Goal: Transaction & Acquisition: Purchase product/service

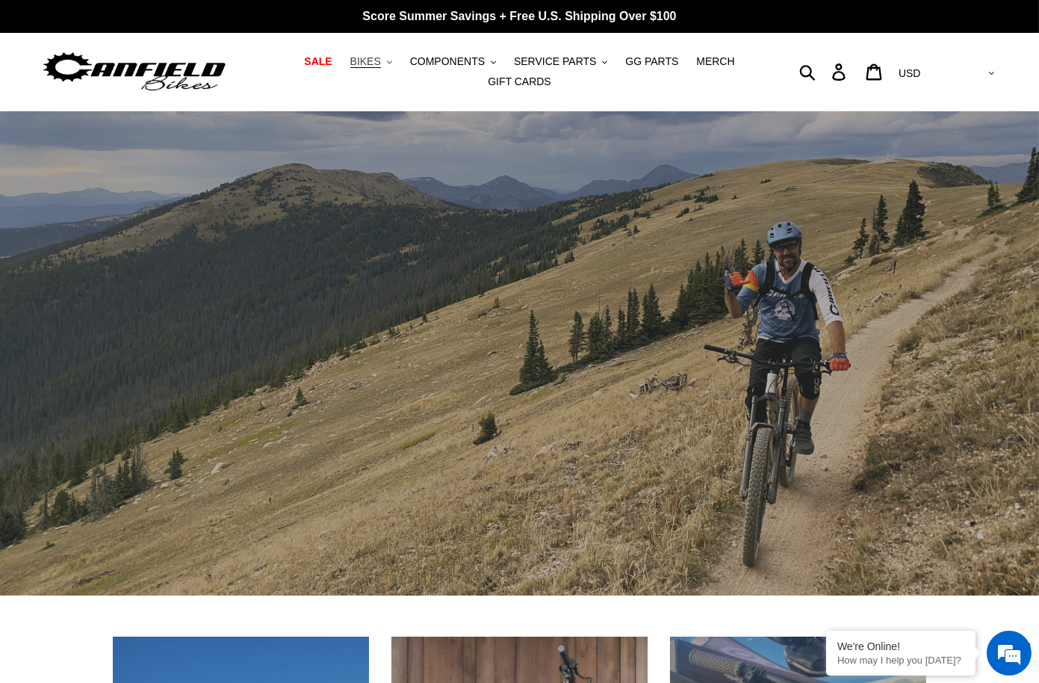
click at [375, 59] on span "BIKES" at bounding box center [365, 61] width 31 height 13
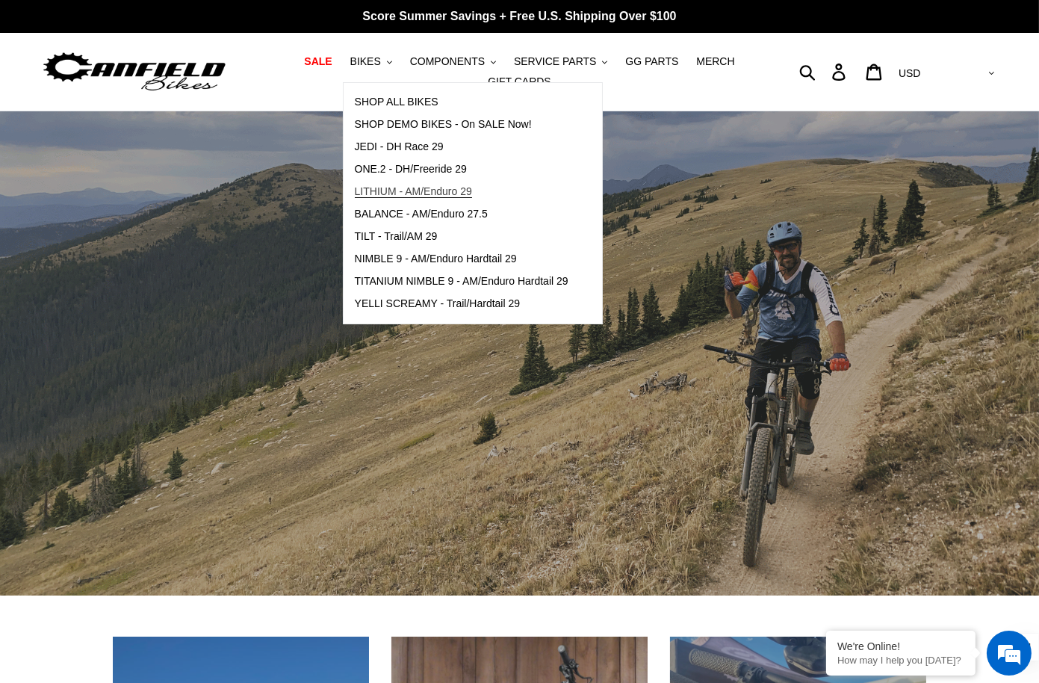
click at [423, 190] on span "LITHIUM - AM/Enduro 29" at bounding box center [413, 191] width 117 height 13
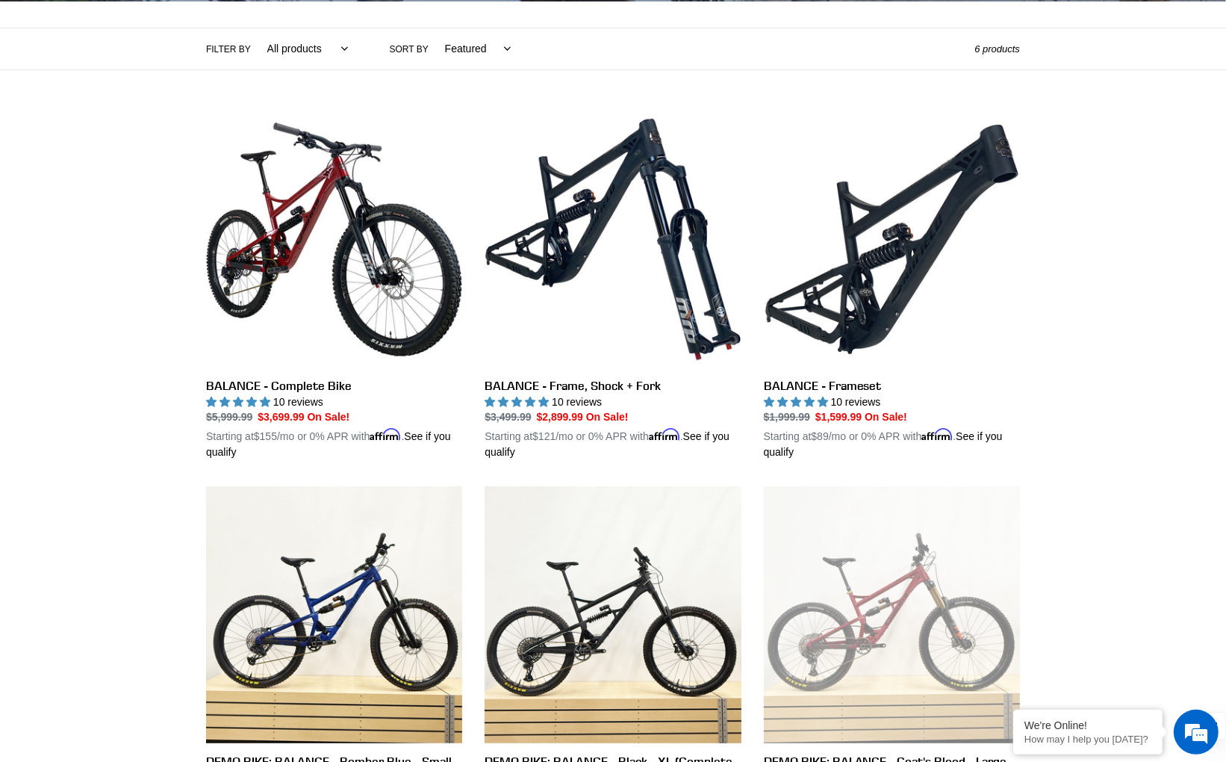
scroll to position [326, 0]
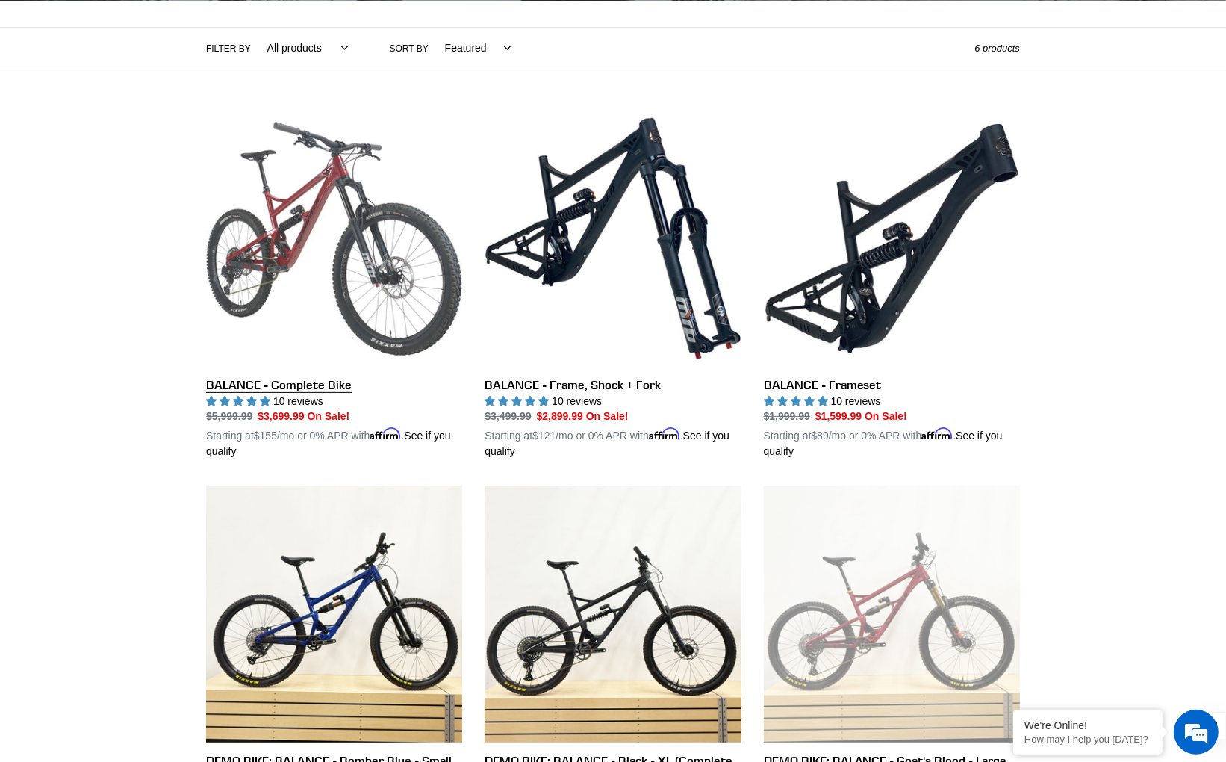
click at [290, 214] on link "BALANCE - Complete Bike" at bounding box center [334, 285] width 256 height 349
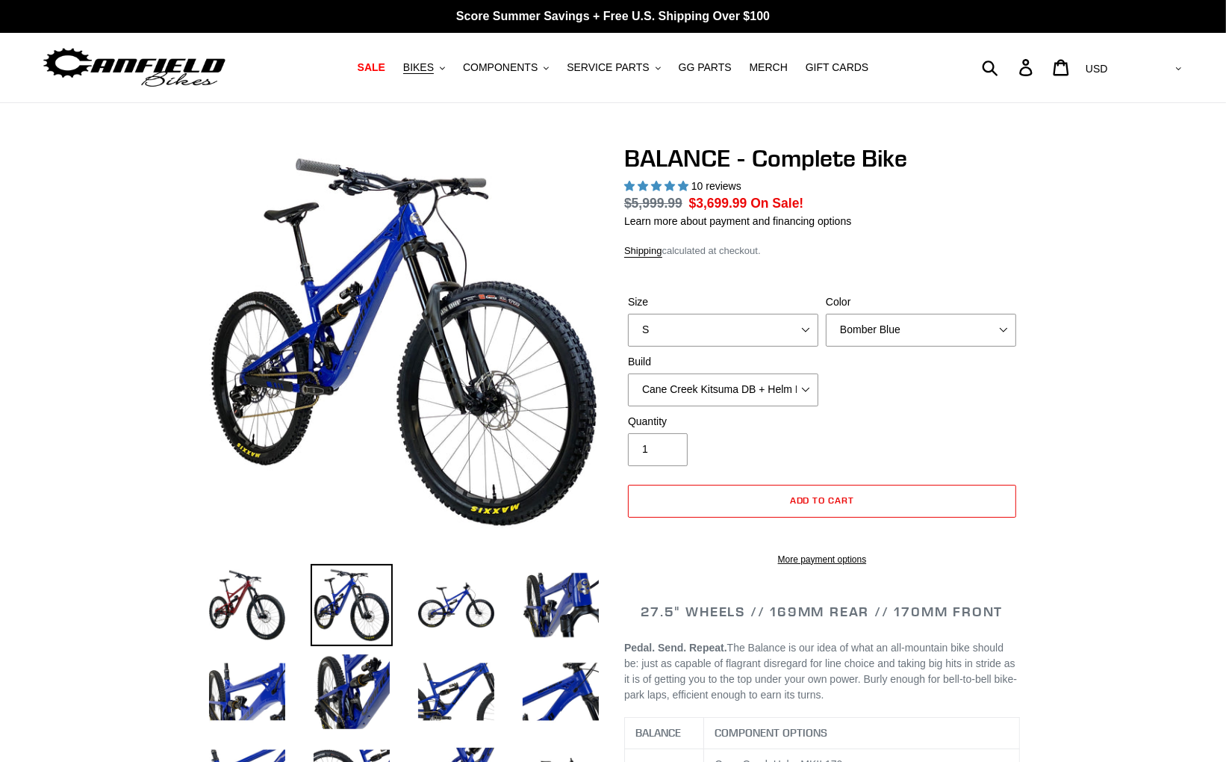
select select "highest-rating"
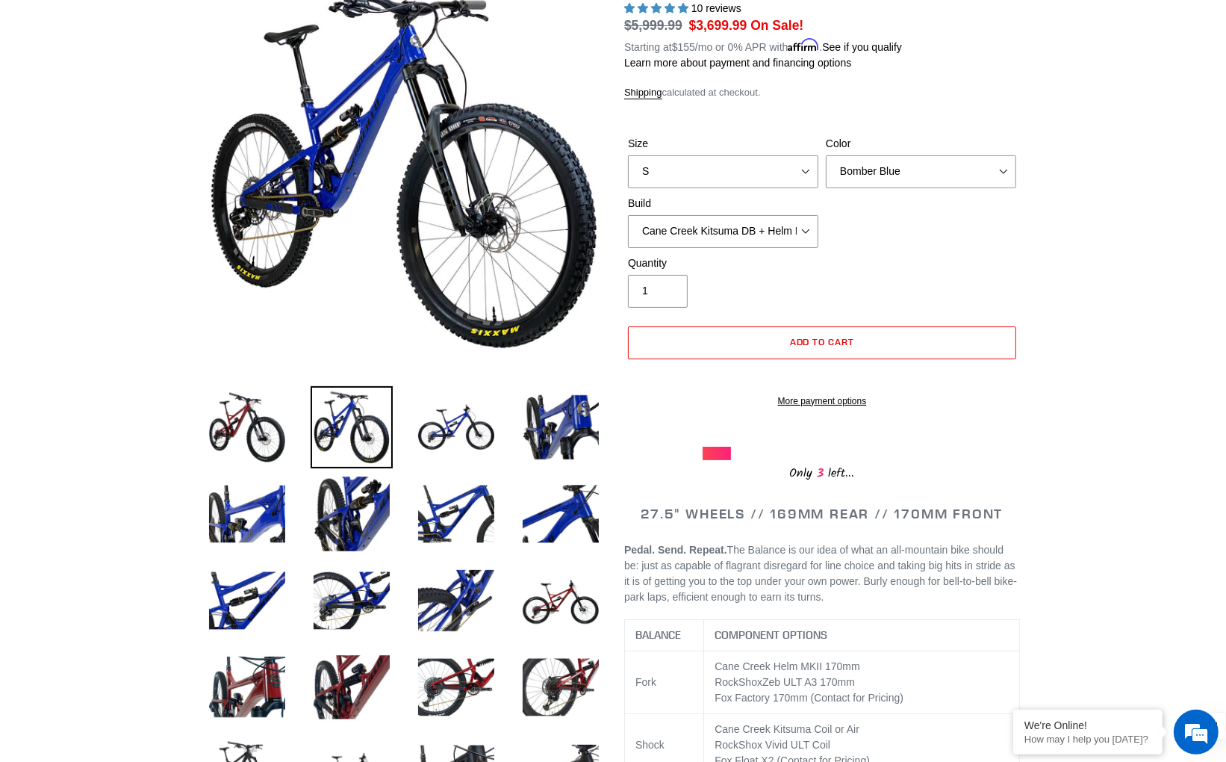
scroll to position [160, 0]
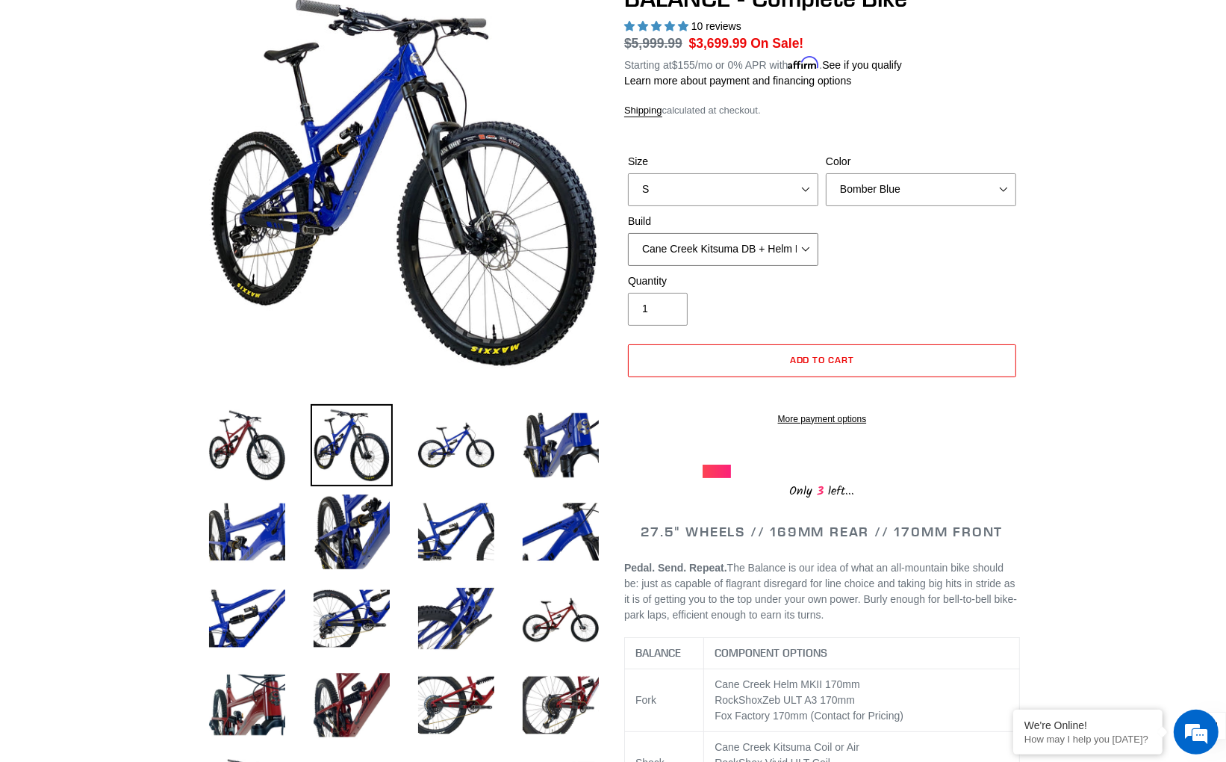
click at [746, 238] on select "Cane Creek Kitsuma DB + Helm MKII + SRAM GX Cane Creek Kitsuma DB + Helm MKII +…" at bounding box center [723, 249] width 190 height 33
select select "Cane Creek Kitsuma DB + Helm MKII + Shimano XT"
click at [628, 233] on select "Cane Creek Kitsuma DB + Helm MKII + SRAM GX Cane Creek Kitsuma DB + Helm MKII +…" at bounding box center [723, 249] width 190 height 33
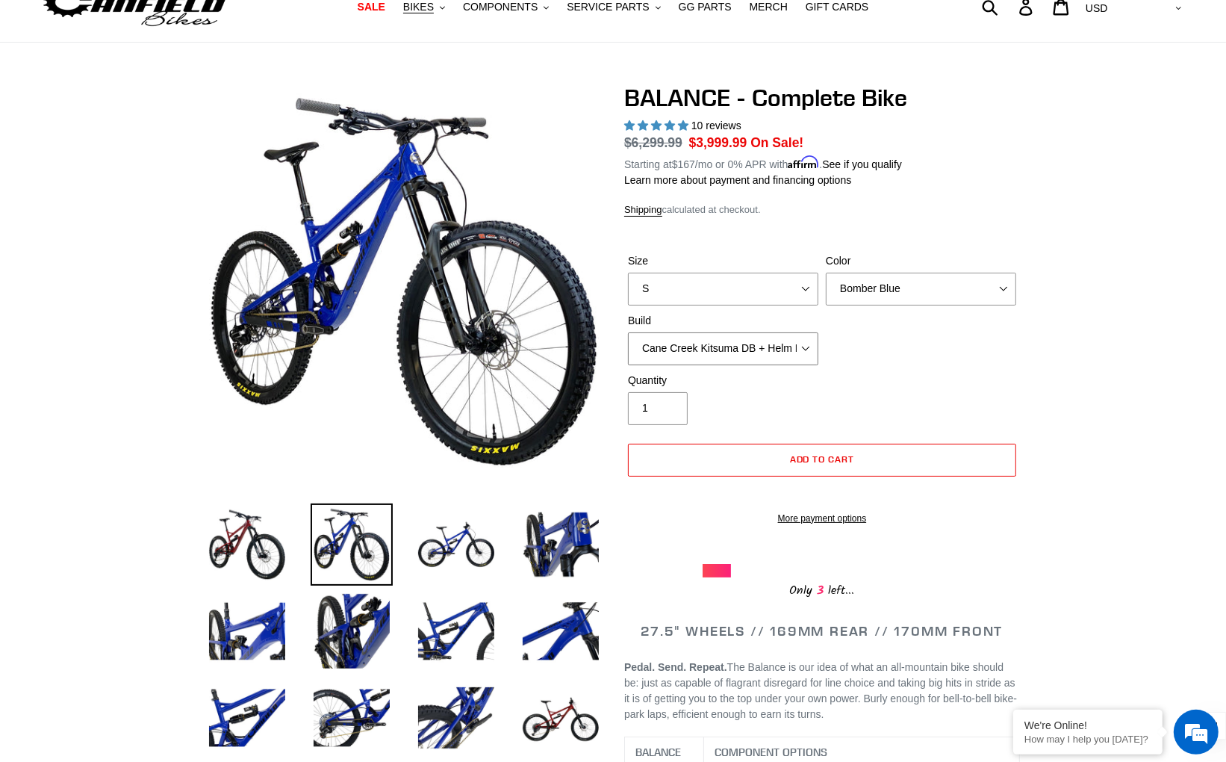
scroll to position [55, 0]
